Goal: Information Seeking & Learning: Learn about a topic

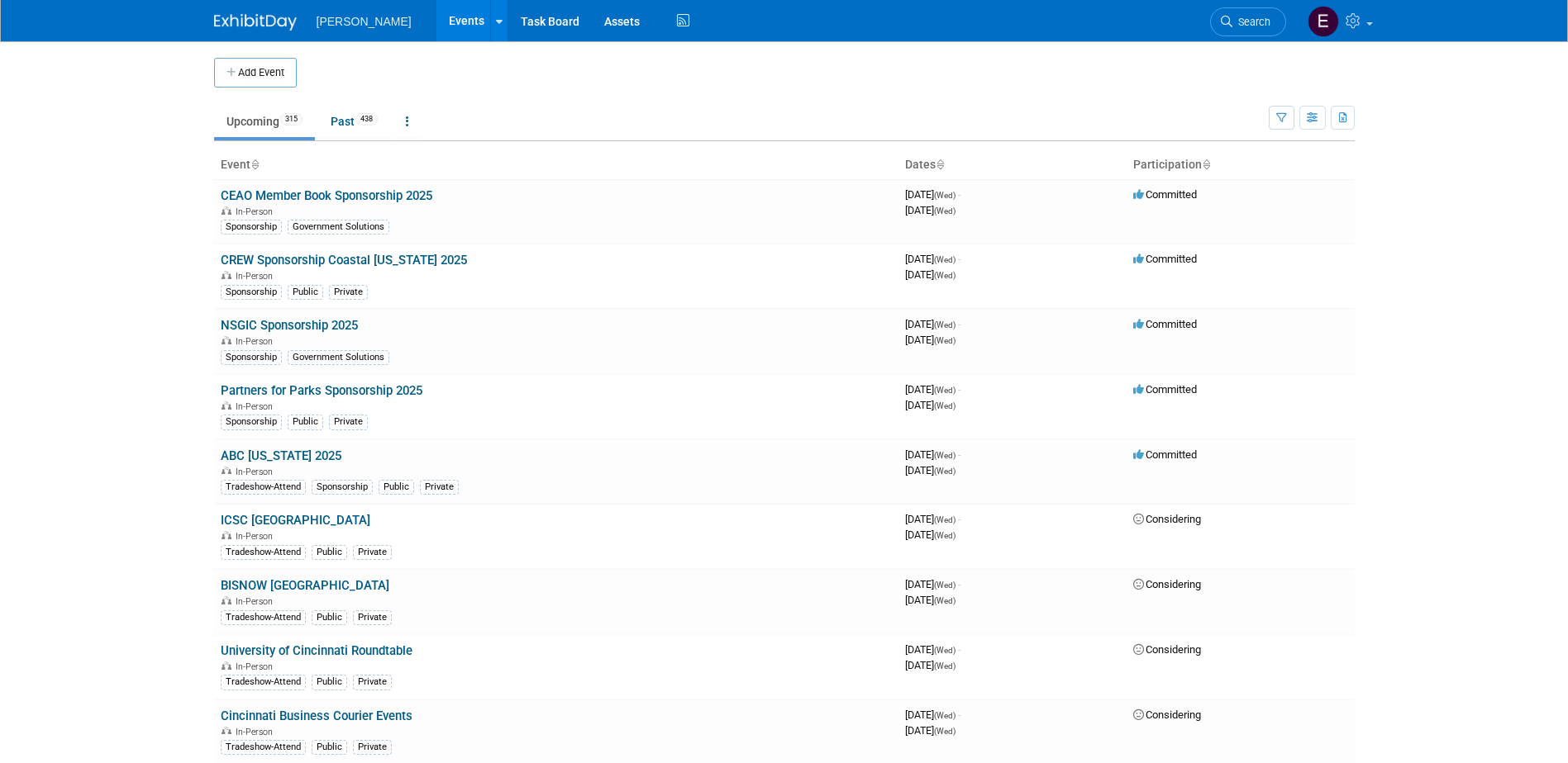
drag, startPoint x: 0, startPoint y: 0, endPoint x: 1262, endPoint y: 18, distance: 1262.1
click at [1254, 26] on span "Search" at bounding box center [1251, 22] width 38 height 12
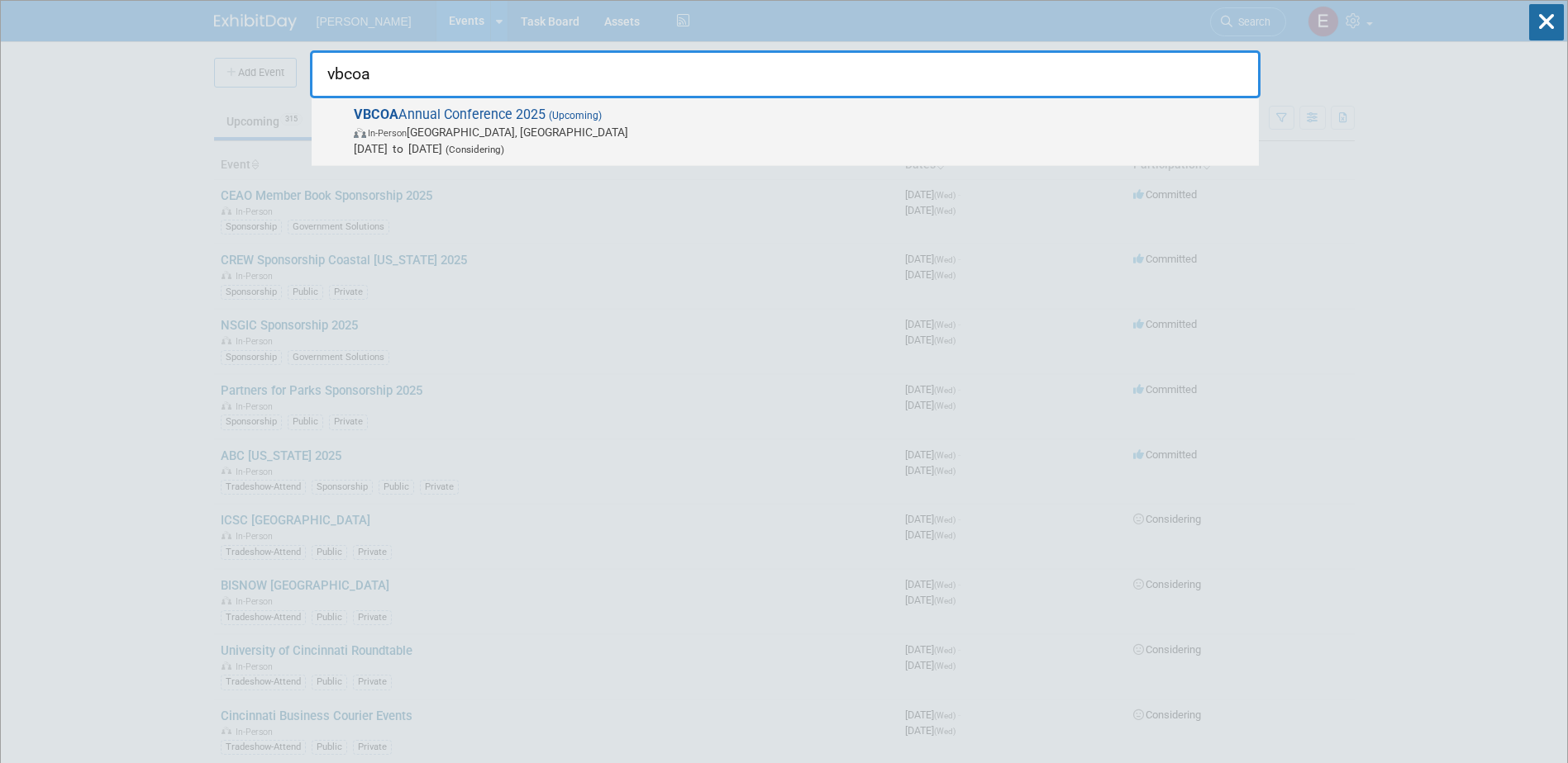
type input "vbcoa"
click at [428, 121] on span "VBCOA Annual Conference 2025 (Upcoming) In-Person Williamsburg, VA Sep 7, 2025 …" at bounding box center [799, 132] width 902 height 51
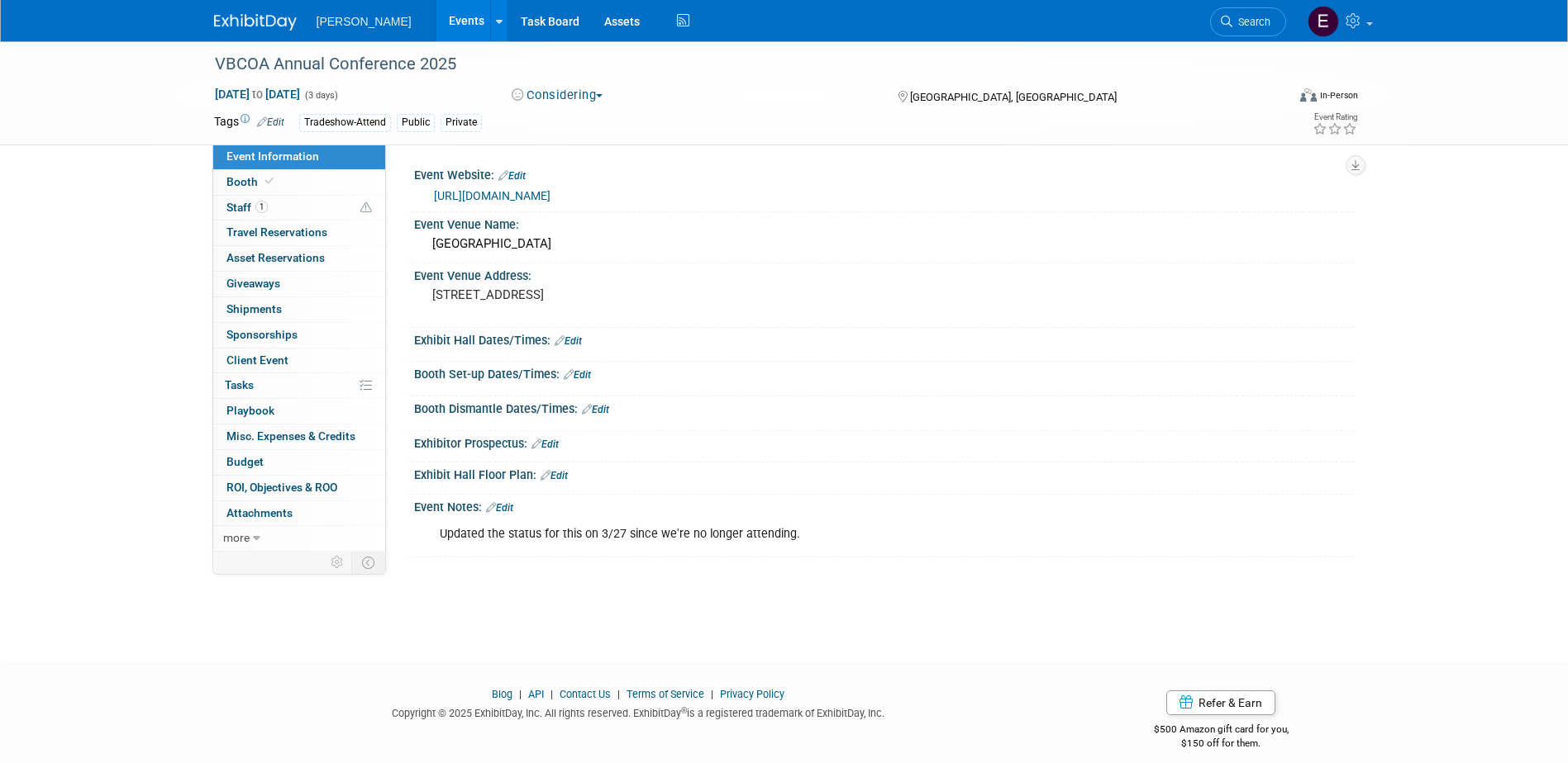
click at [517, 194] on link "https://vbcoa.org/event/annual-conference-williamsburg-lodge/" at bounding box center [492, 195] width 116 height 13
click at [538, 90] on button "Considering" at bounding box center [558, 95] width 103 height 18
click at [556, 166] on link "Not Going" at bounding box center [572, 168] width 130 height 23
click at [437, 22] on link "Events" at bounding box center [467, 20] width 60 height 41
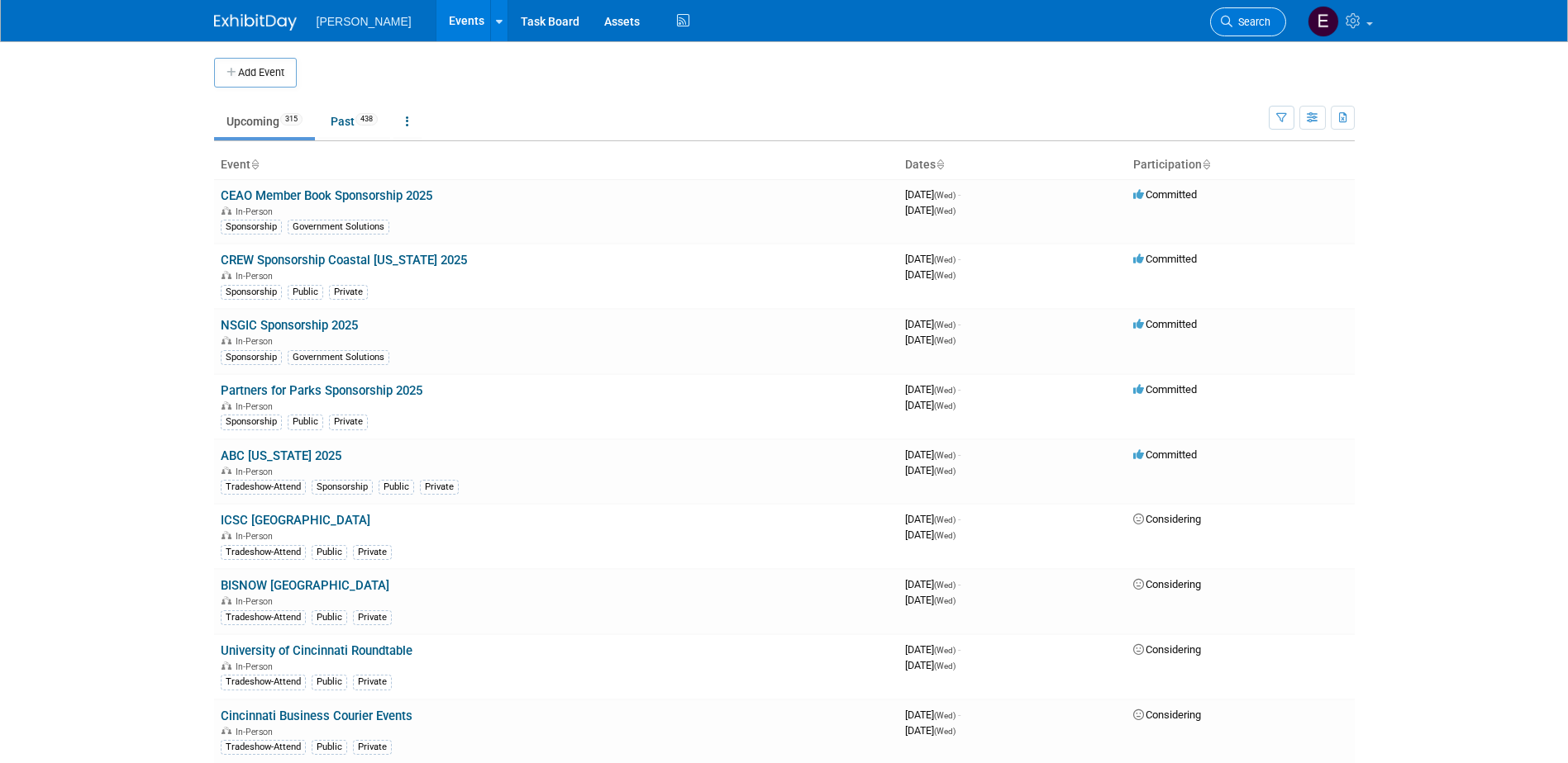
click at [1248, 18] on span "Search" at bounding box center [1251, 22] width 38 height 12
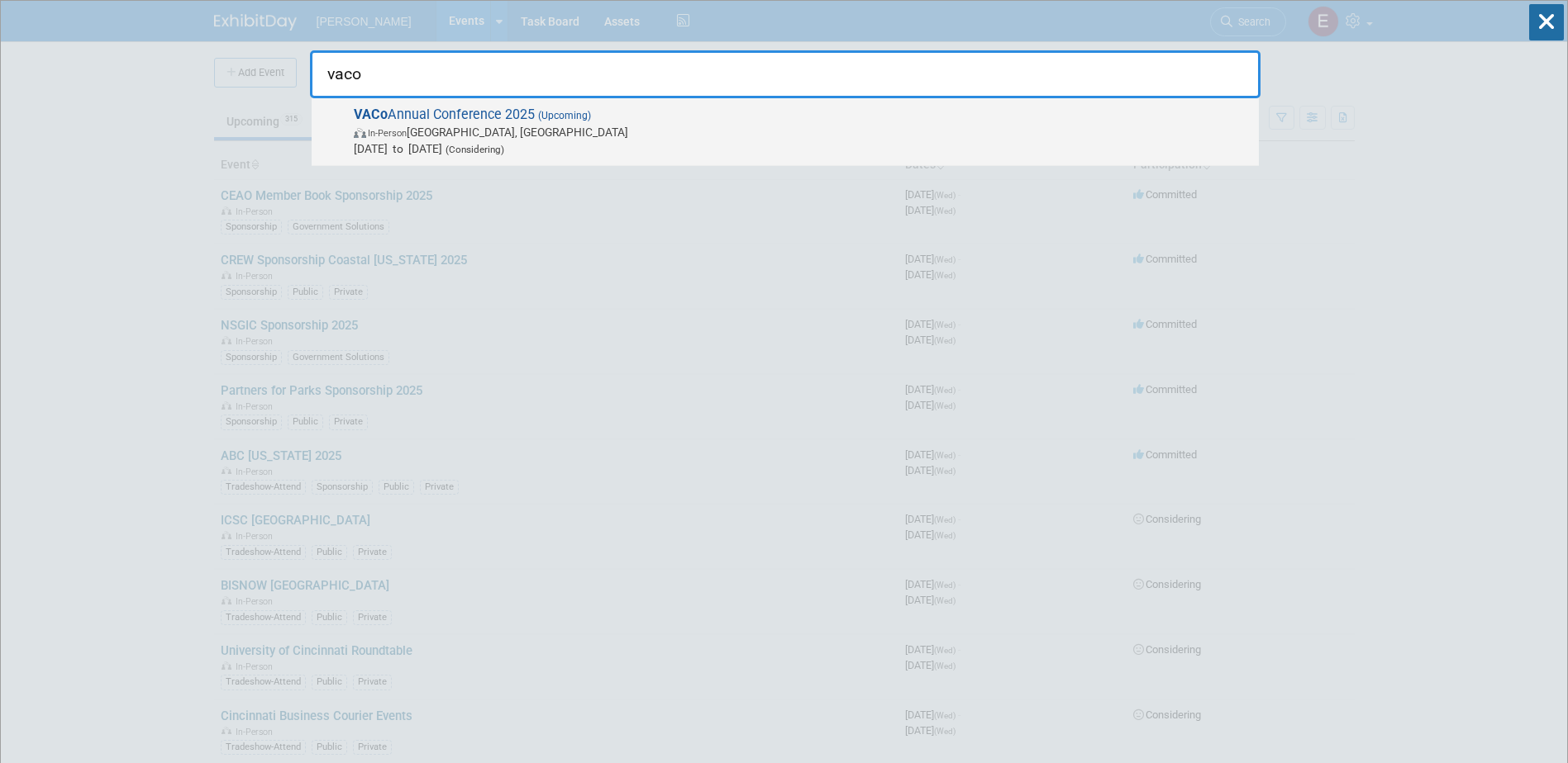
type input "vaco"
click at [499, 108] on span "VACo Annual Conference 2025 (Upcoming) In-Person Hot Springs, VA Nov 8, 2025 to…" at bounding box center [799, 132] width 902 height 51
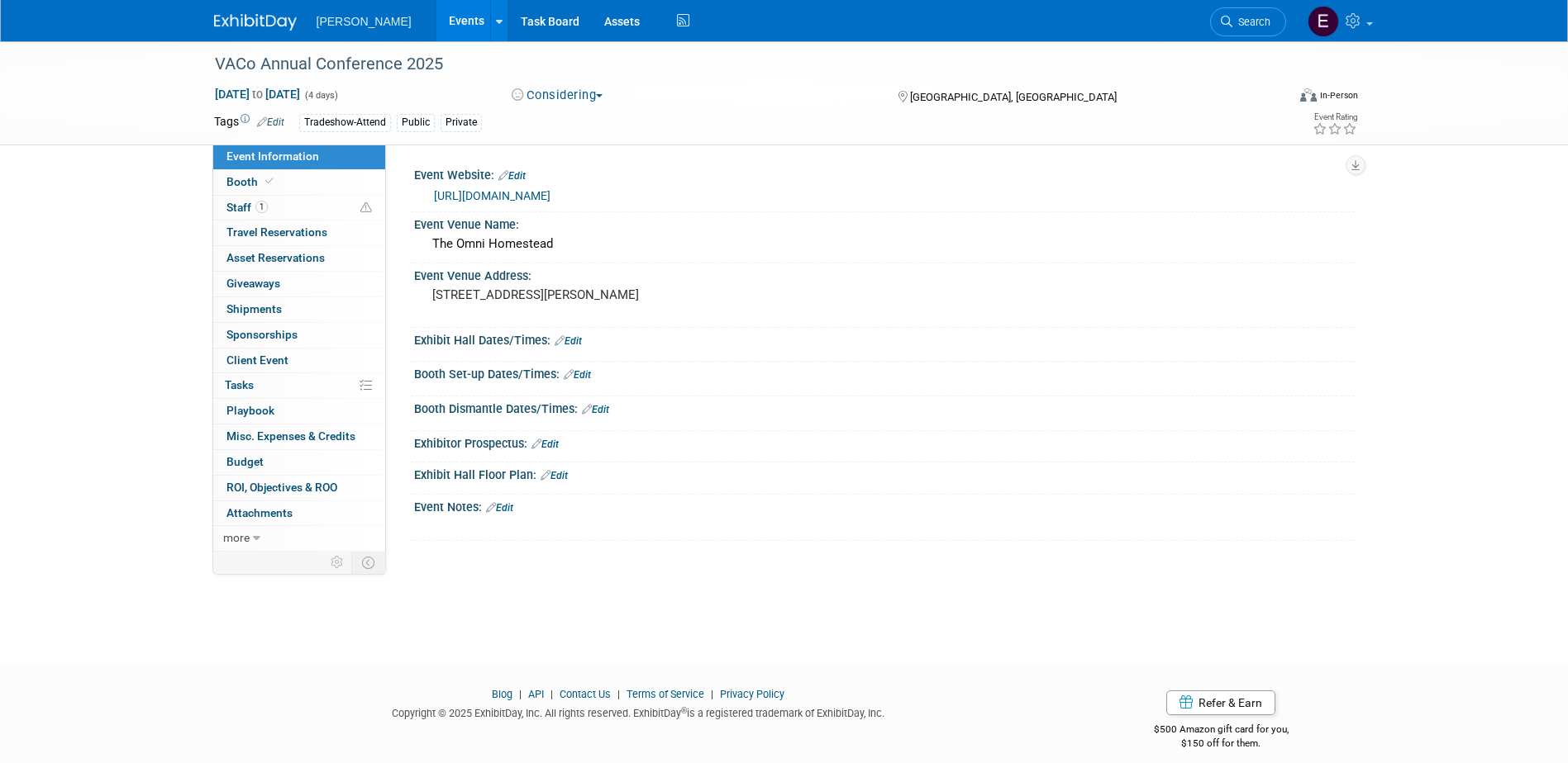
click at [437, 18] on link "Events" at bounding box center [467, 20] width 60 height 41
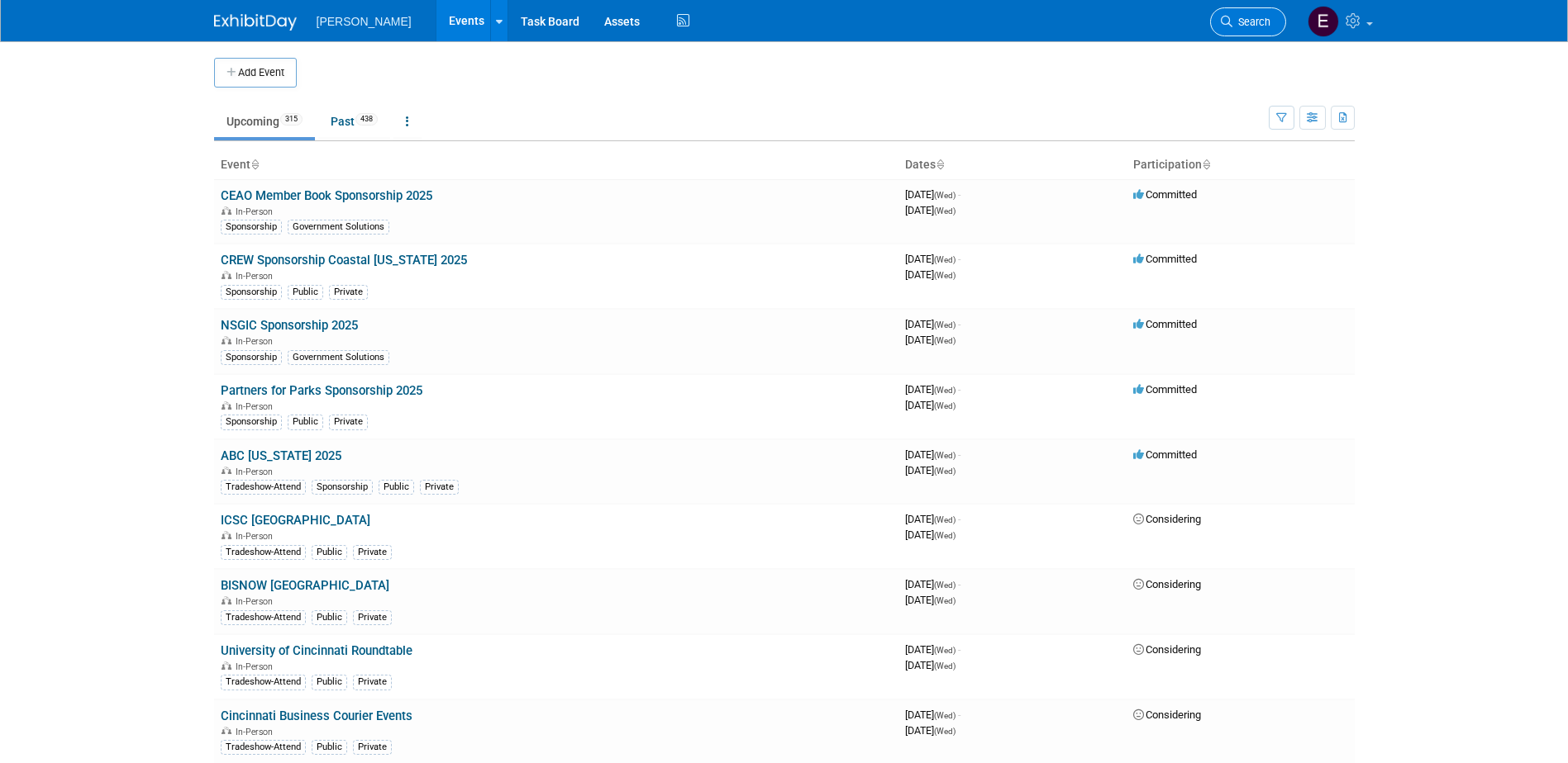
click at [1251, 19] on span "Search" at bounding box center [1251, 22] width 38 height 12
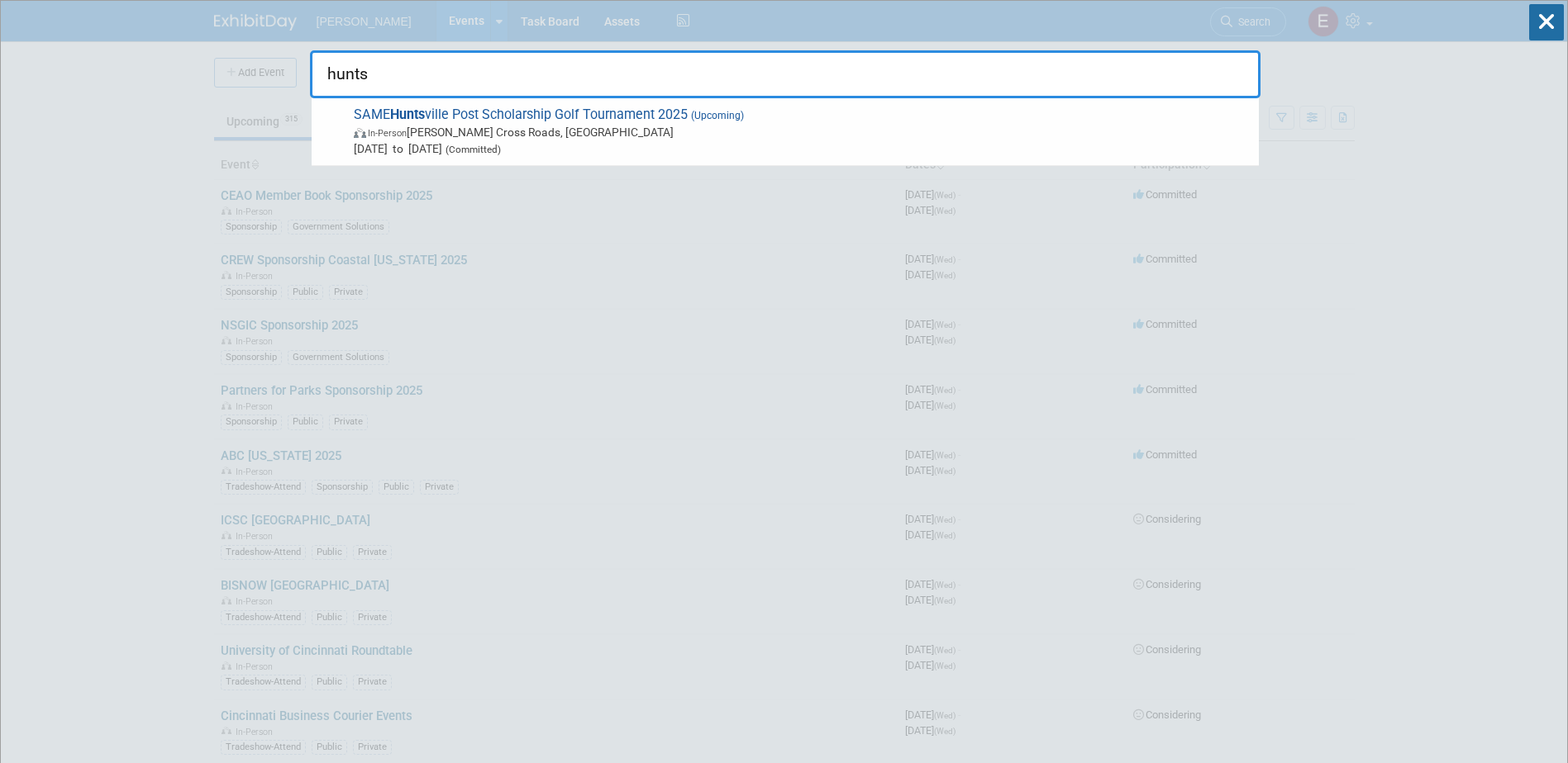
type input "hunts"
click at [567, 107] on span "SAME Hunts ville Post Scholarship Golf Tournament 2025 (Upcoming) In-Person Owe…" at bounding box center [799, 132] width 902 height 51
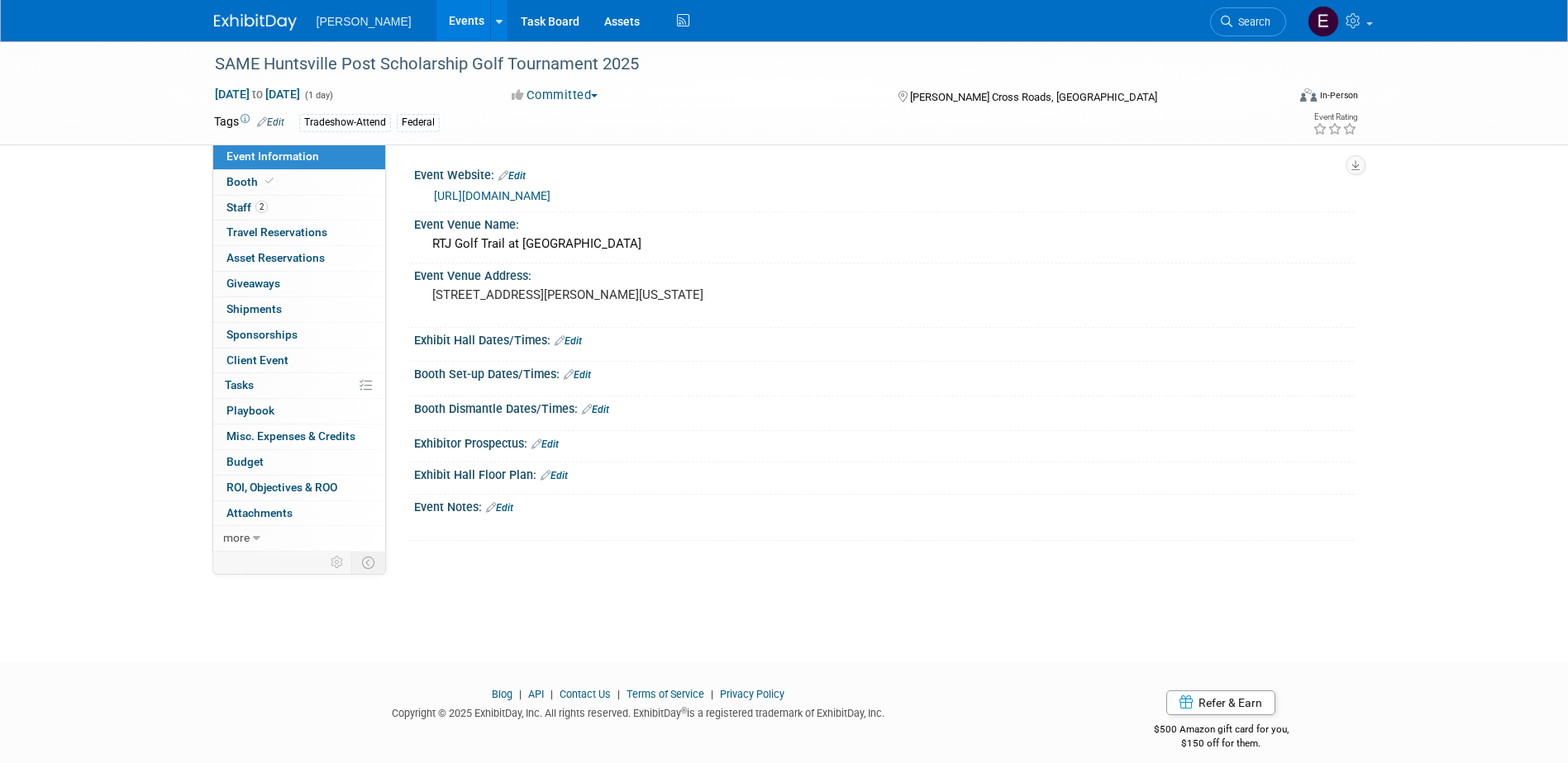
click at [486, 198] on link "[URL][DOMAIN_NAME]" at bounding box center [492, 195] width 116 height 13
click at [551, 189] on link "[URL][DOMAIN_NAME]" at bounding box center [492, 195] width 116 height 13
